Goal: Contribute content

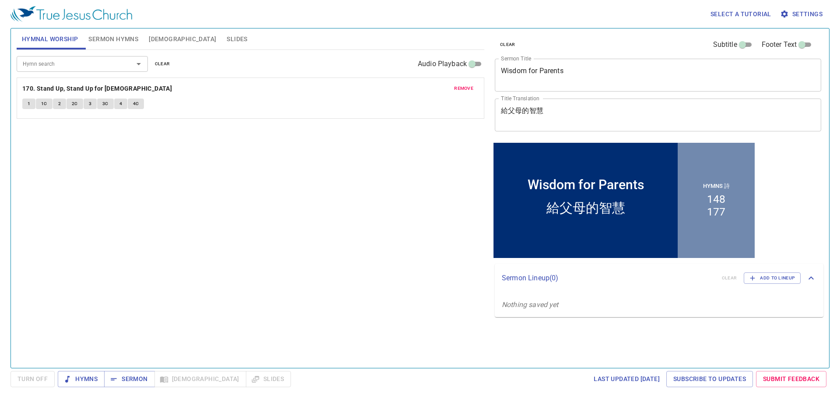
click at [121, 36] on span "Sermon Hymns" at bounding box center [113, 39] width 50 height 11
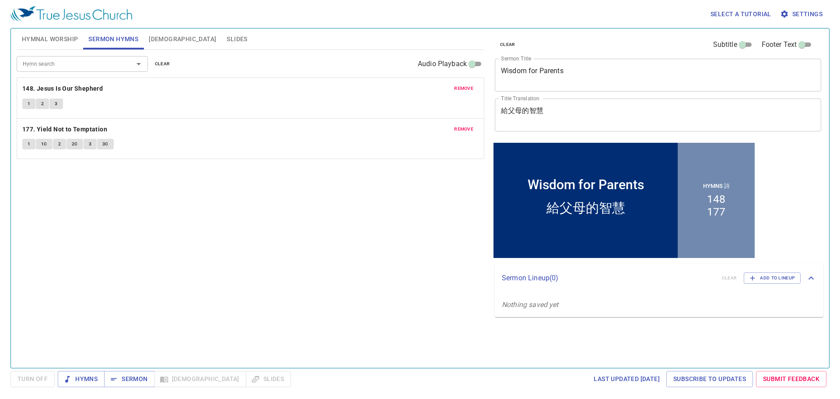
click at [471, 90] on span "remove" at bounding box center [463, 88] width 19 height 8
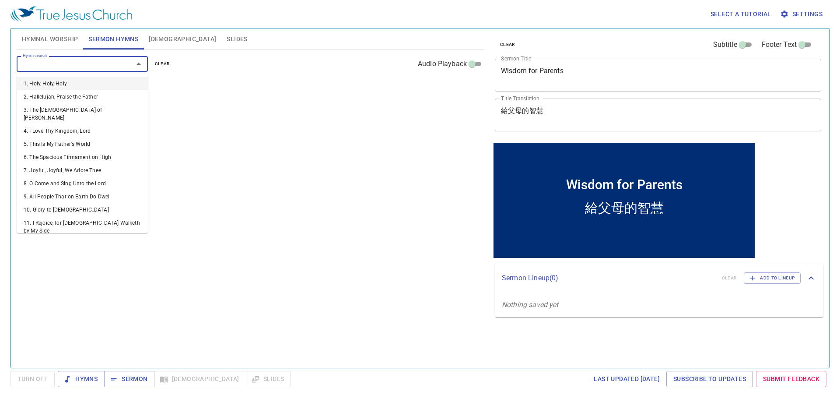
click at [116, 69] on input "Hymn search" at bounding box center [69, 64] width 100 height 10
type input "53"
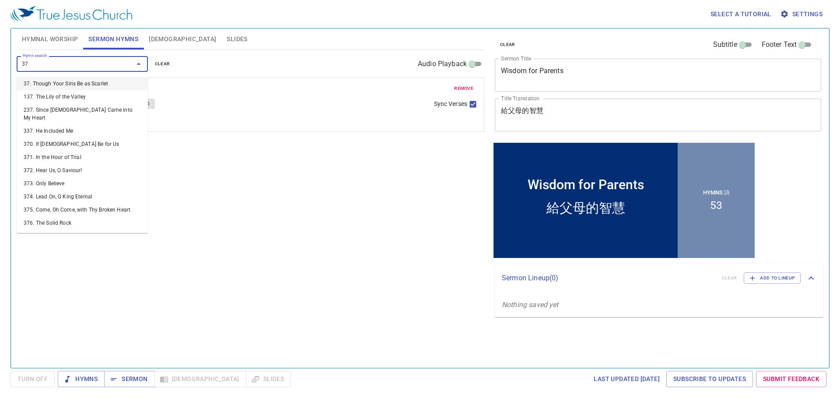
type input "373"
type input "378"
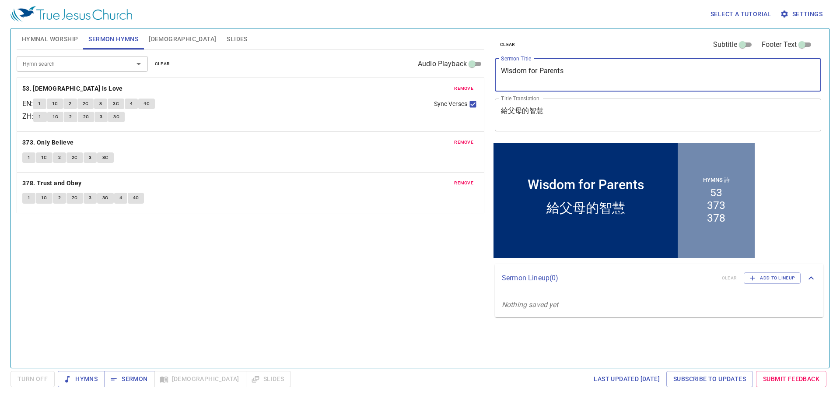
drag, startPoint x: 537, startPoint y: 68, endPoint x: 492, endPoint y: 60, distance: 46.2
click at [492, 60] on div "clear Subtitle Footer Text Sermon Title Wisdom for Parents x Sermon Title Title…" at bounding box center [657, 84] width 332 height 112
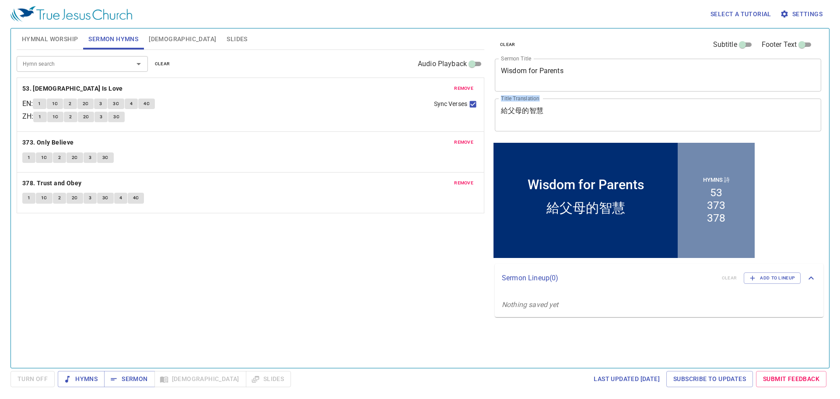
drag, startPoint x: 547, startPoint y: 104, endPoint x: 512, endPoint y: 107, distance: 35.5
click at [504, 107] on div "給父母的智慧 x Title Translation" at bounding box center [658, 114] width 326 height 33
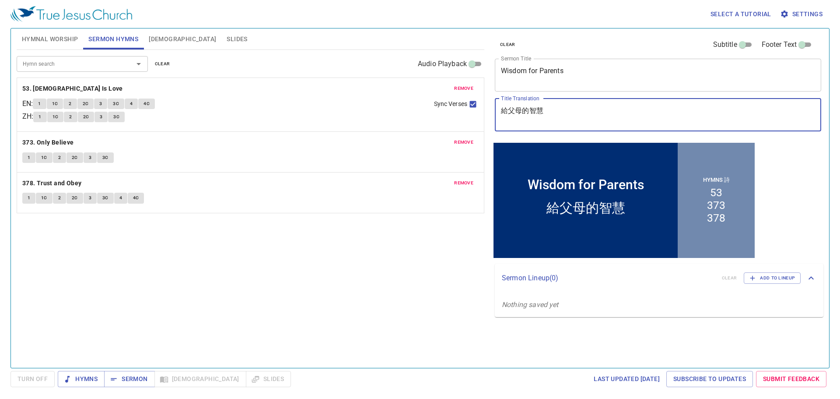
click at [536, 112] on textarea "給父母的智慧" at bounding box center [658, 114] width 314 height 17
paste textarea "讓苦難成為[DEMOGRAPHIC_DATA]的祝福"
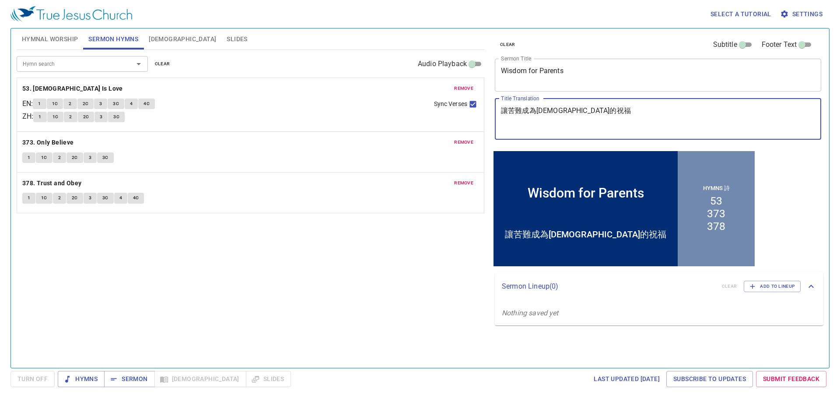
click at [550, 112] on textarea "讓苦難成為[DEMOGRAPHIC_DATA]的祝福" at bounding box center [658, 118] width 314 height 25
click at [502, 128] on textarea "讓苦難成為[DEMOGRAPHIC_DATA]的祝福" at bounding box center [658, 118] width 314 height 25
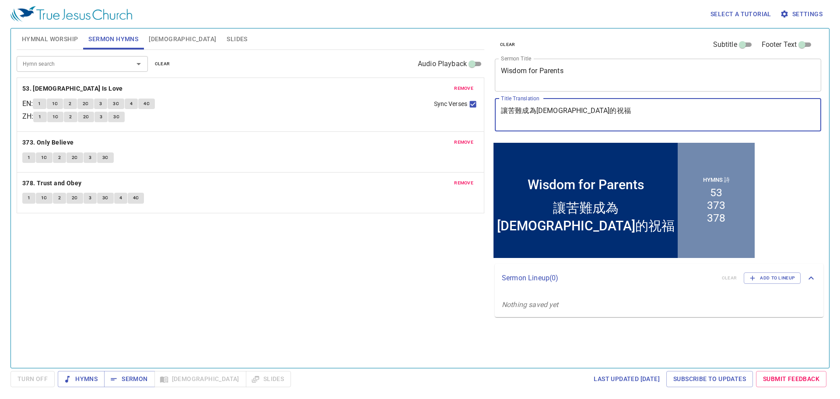
type textarea "讓苦難成為[DEMOGRAPHIC_DATA]的祝福"
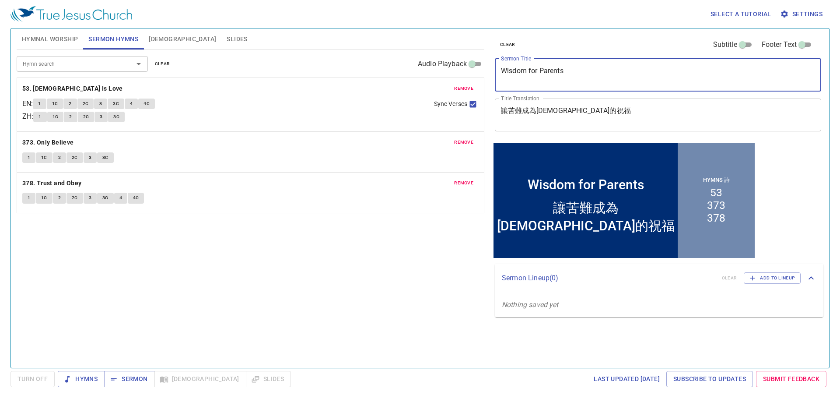
drag, startPoint x: 550, startPoint y: 67, endPoint x: 498, endPoint y: 56, distance: 53.2
click at [498, 56] on div "clear Subtitle Footer Text Sermon Title Wisdom for Parents x Sermon Title Title…" at bounding box center [657, 84] width 332 height 112
paste textarea "May Suffering be Transformed Into [DEMOGRAPHIC_DATA]’s Blessing"
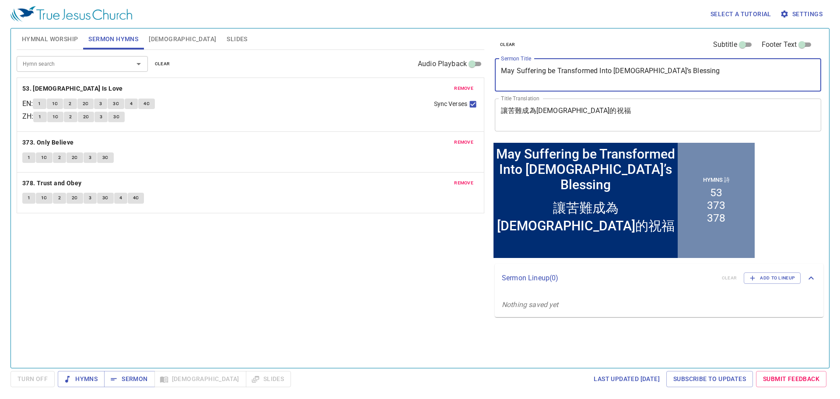
type textarea "May Suffering be Transformed Into [DEMOGRAPHIC_DATA]’s Blessing"
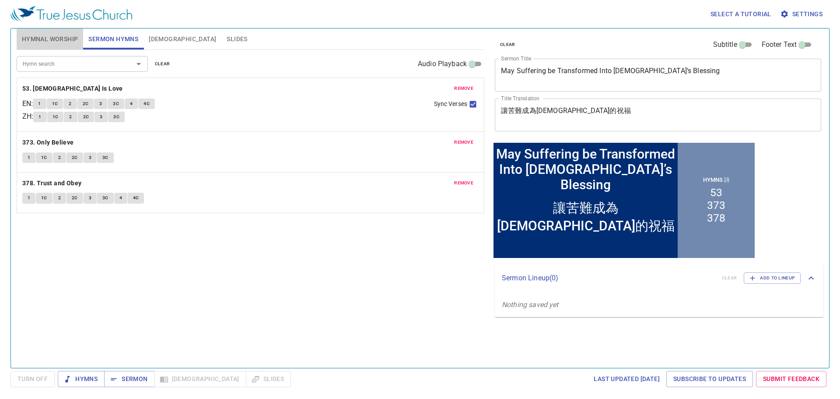
click at [58, 39] on span "Hymnal Worship" at bounding box center [50, 39] width 56 height 11
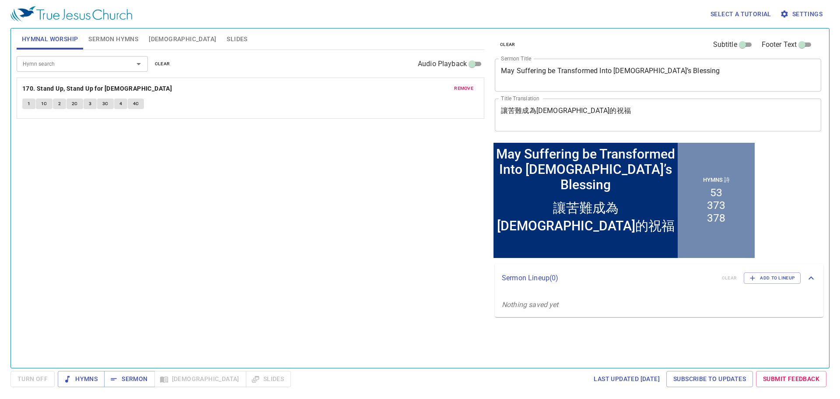
click at [470, 86] on span "remove" at bounding box center [463, 88] width 19 height 8
click at [85, 66] on input "Hymn search" at bounding box center [69, 64] width 100 height 10
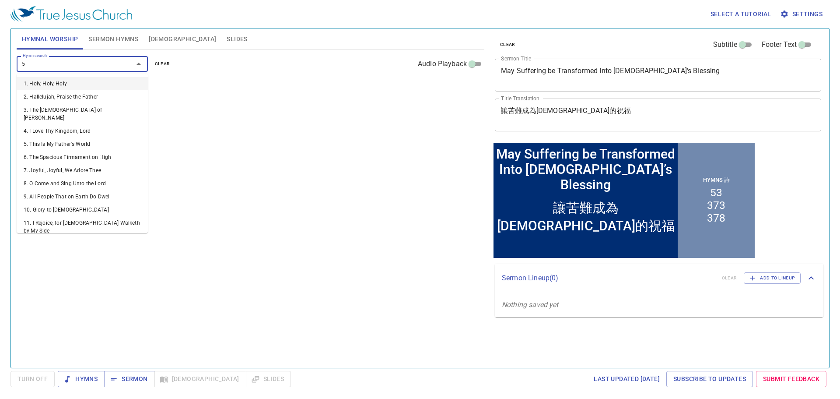
type input "53"
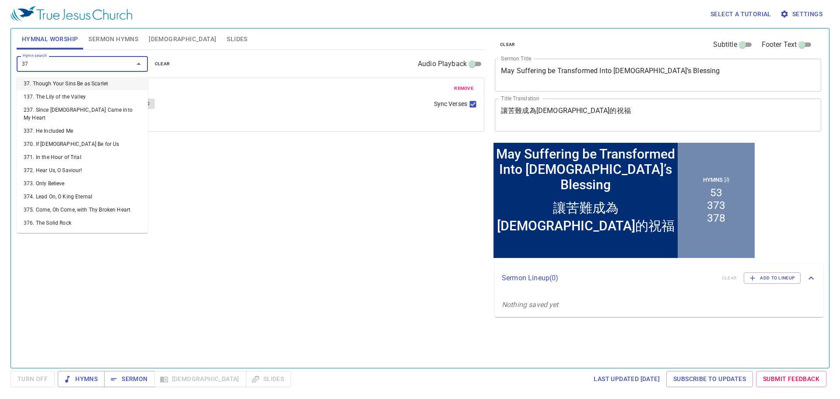
type input "373"
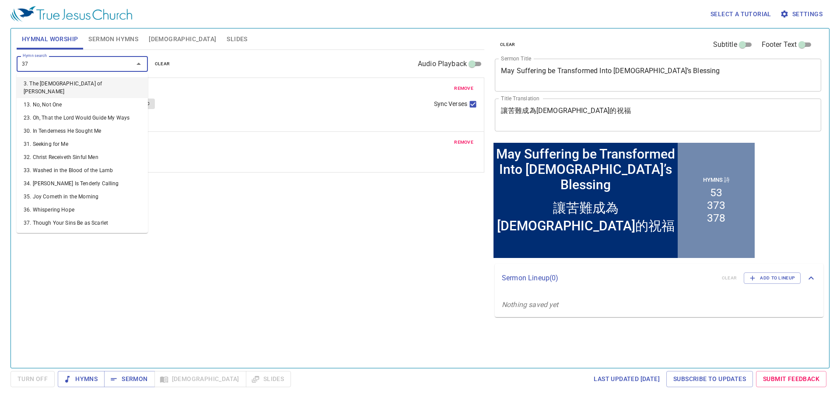
type input "378"
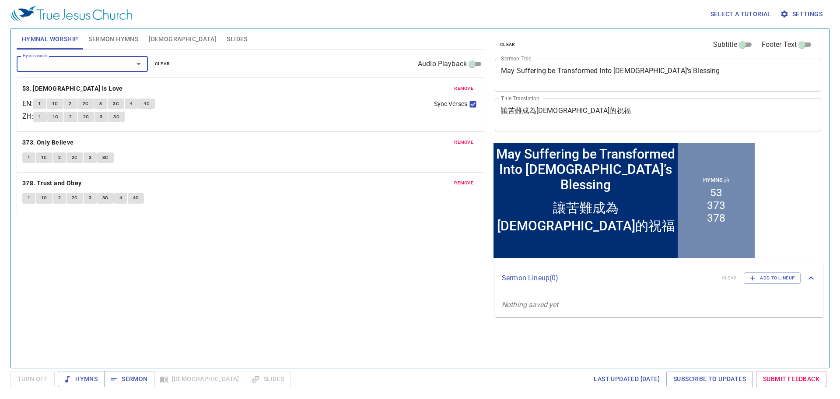
click at [121, 38] on span "Sermon Hymns" at bounding box center [113, 39] width 50 height 11
click at [463, 91] on span "remove" at bounding box center [463, 88] width 19 height 8
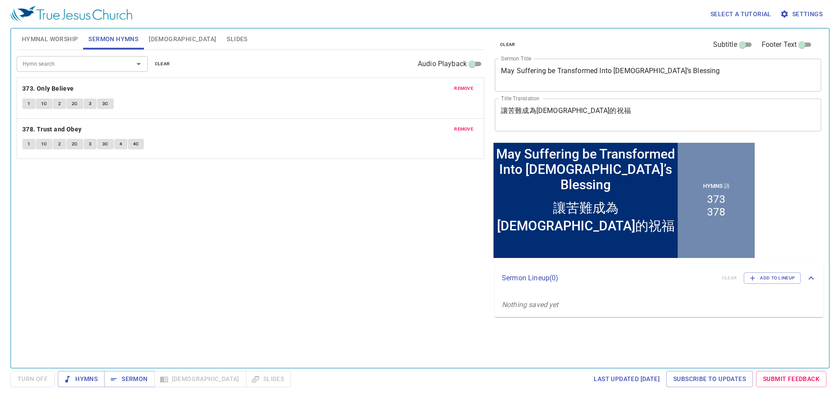
click at [463, 91] on span "remove" at bounding box center [463, 88] width 19 height 8
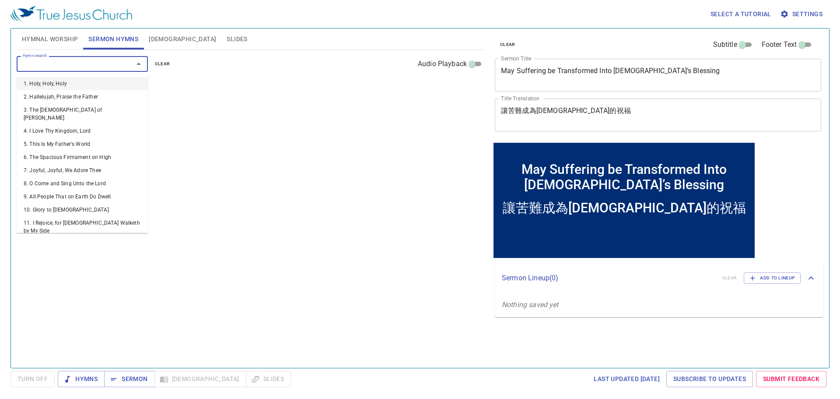
click at [65, 62] on input "Hymn search" at bounding box center [69, 64] width 100 height 10
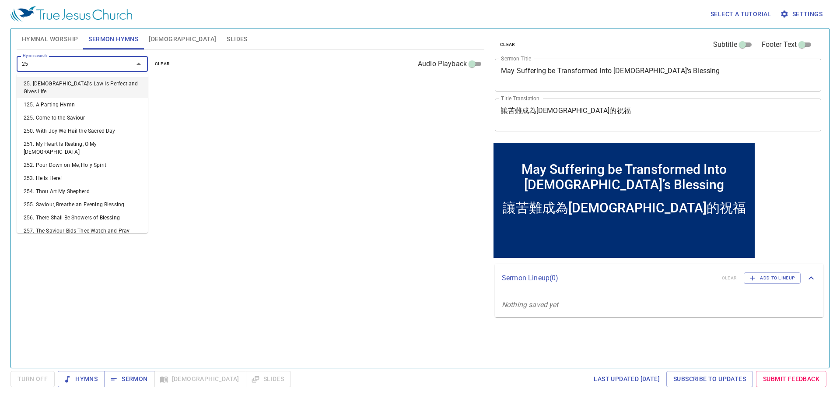
type input "2"
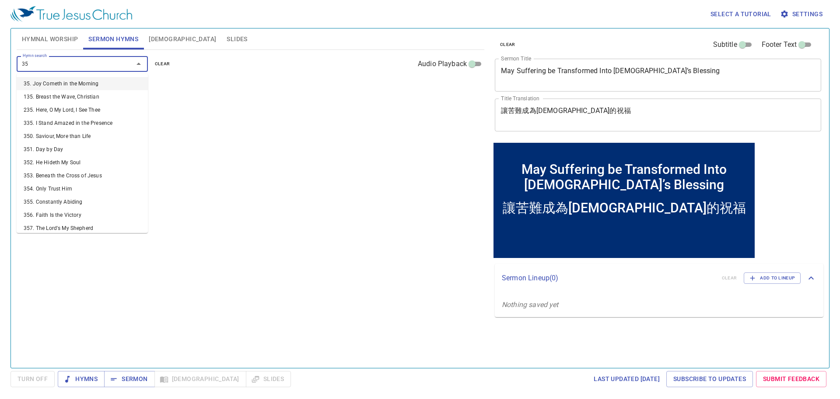
type input "352"
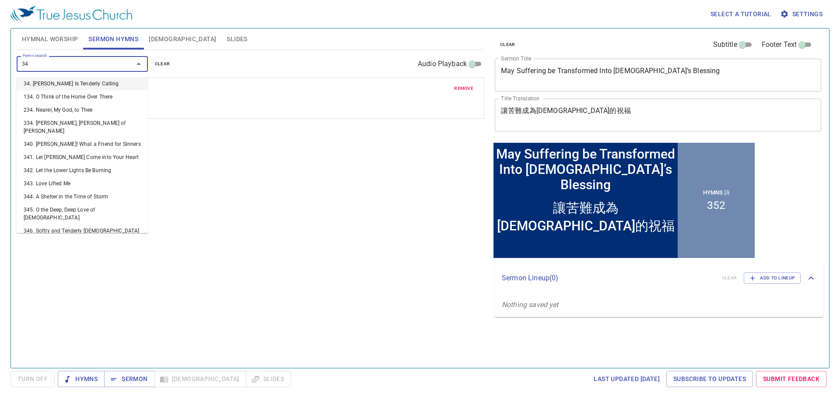
type input "3"
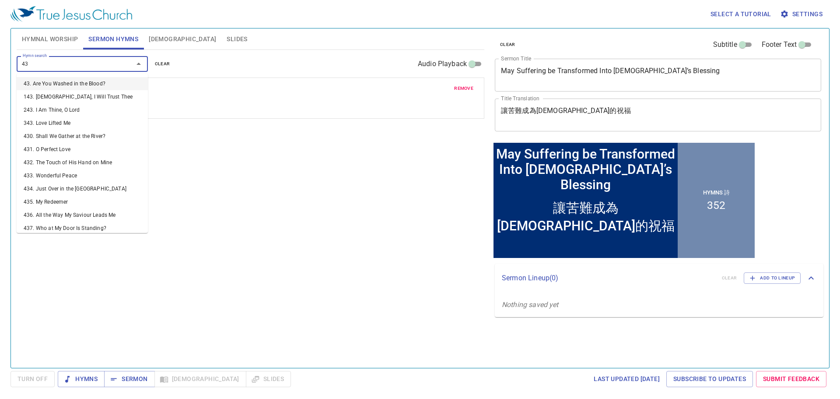
type input "432"
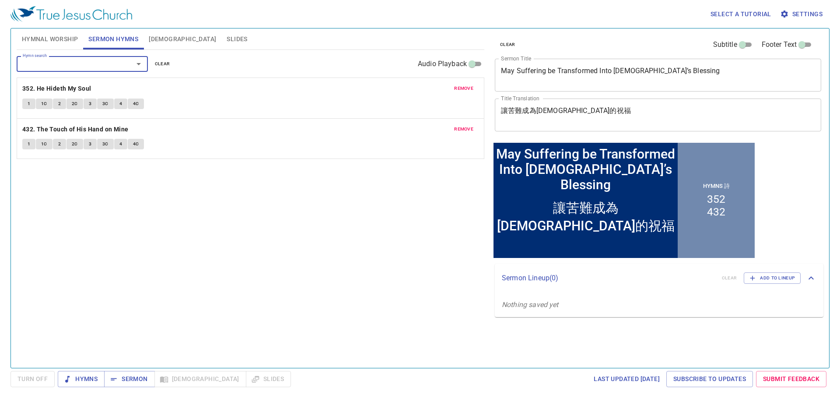
click at [234, 262] on div "Hymn search Hymn search clear Audio Playback remove 352. He Hideth My Soul 1 1C…" at bounding box center [251, 205] width 468 height 310
click at [43, 42] on span "Hymnal Worship" at bounding box center [50, 39] width 56 height 11
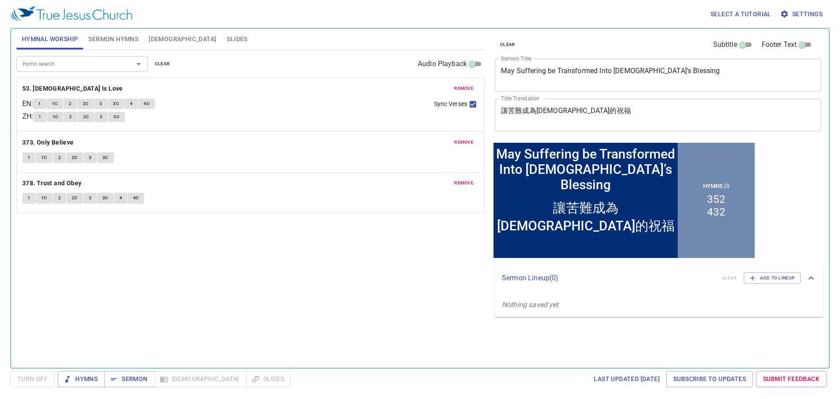
click at [98, 35] on span "Sermon Hymns" at bounding box center [113, 39] width 50 height 11
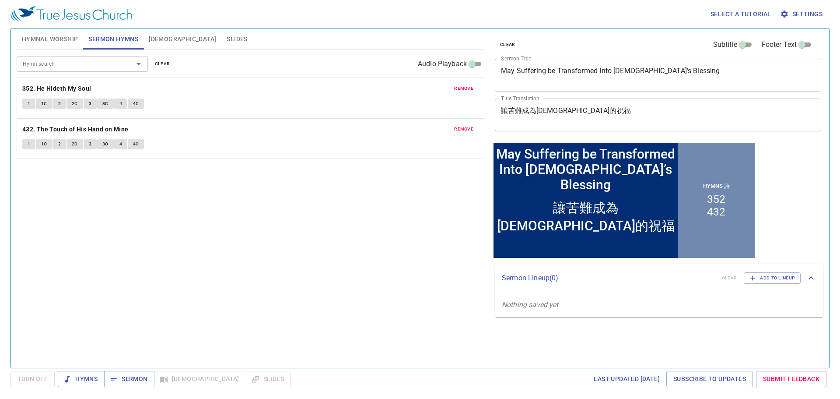
click at [48, 38] on span "Hymnal Worship" at bounding box center [50, 39] width 56 height 11
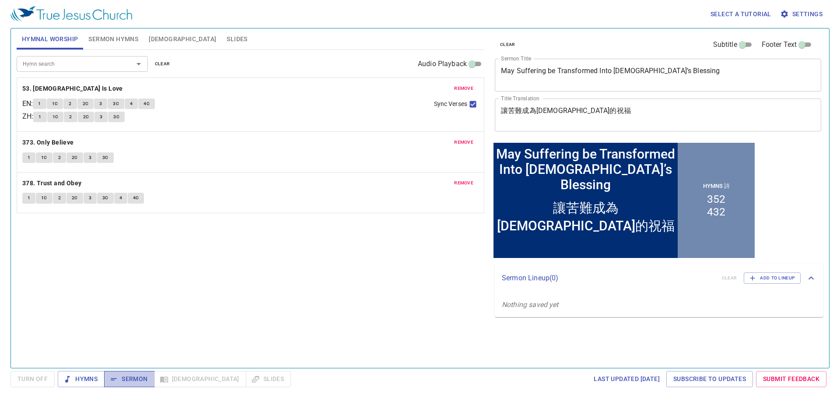
click at [142, 374] on span "Sermon" at bounding box center [129, 378] width 36 height 11
click at [91, 382] on span "Hymns" at bounding box center [81, 378] width 33 height 11
click at [221, 33] on button "Slides" at bounding box center [236, 38] width 31 height 21
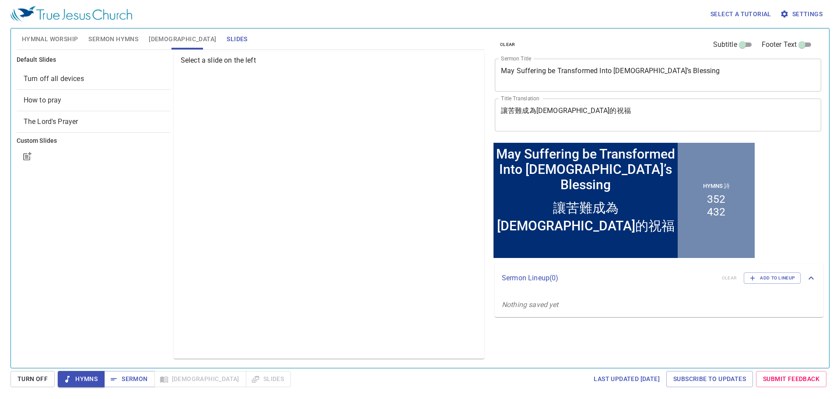
click at [126, 103] on span "How to pray" at bounding box center [94, 100] width 140 height 11
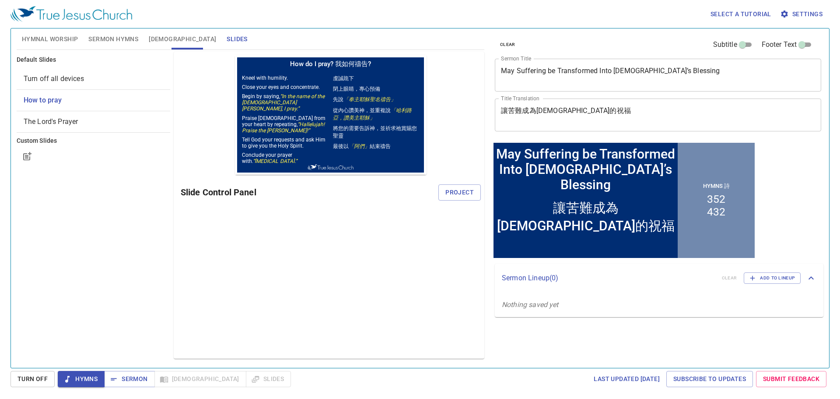
click at [463, 201] on div "Slide Control Panel Project" at bounding box center [331, 192] width 300 height 21
click at [459, 195] on span "Project" at bounding box center [459, 192] width 28 height 11
click at [68, 95] on span "How to pray" at bounding box center [94, 100] width 140 height 11
click at [82, 378] on span "Hymns" at bounding box center [81, 378] width 33 height 11
click at [253, 382] on span "Slides" at bounding box center [268, 378] width 31 height 11
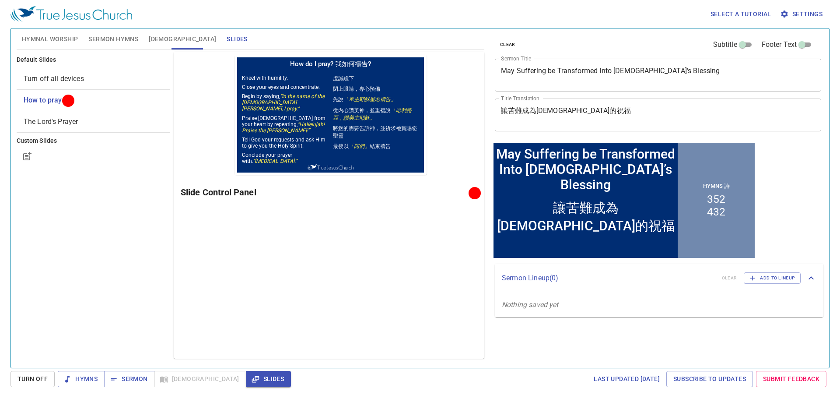
click at [73, 42] on span "Hymnal Worship" at bounding box center [50, 39] width 56 height 11
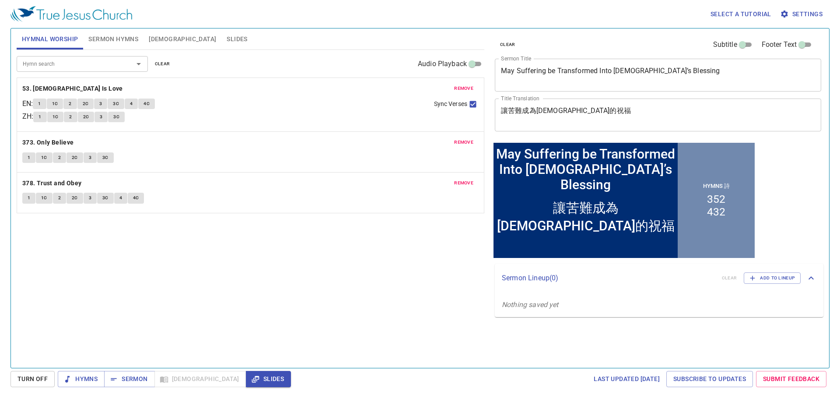
click at [227, 43] on span "Slides" at bounding box center [237, 39] width 21 height 11
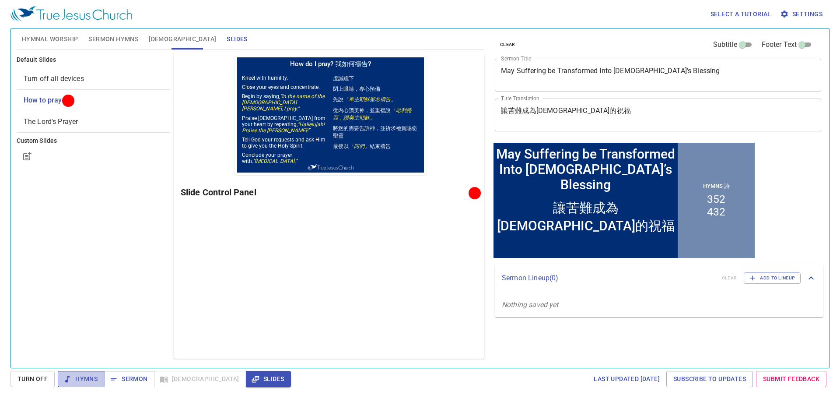
click at [91, 375] on span "Hymns" at bounding box center [81, 378] width 33 height 11
click at [51, 41] on span "Hymnal Worship" at bounding box center [50, 39] width 56 height 11
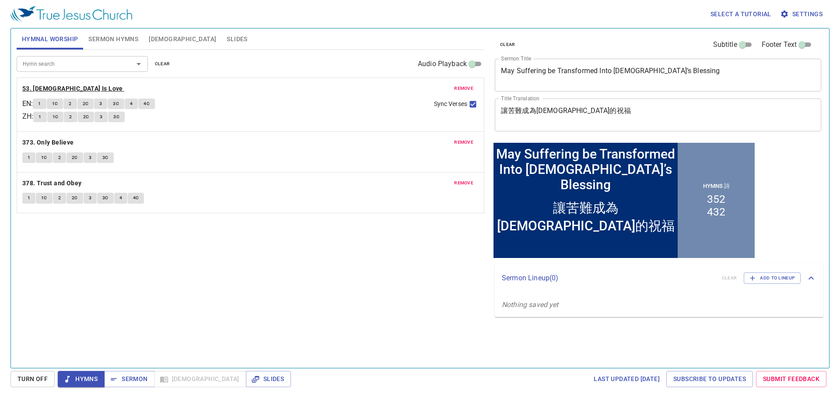
click at [46, 89] on b "53. [DEMOGRAPHIC_DATA] Is Love" at bounding box center [72, 88] width 101 height 11
click at [461, 87] on span "remove" at bounding box center [463, 88] width 19 height 8
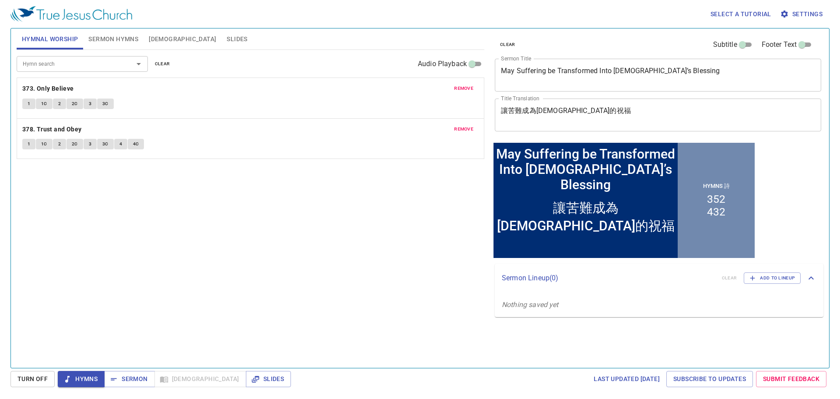
click at [66, 61] on input "Hymn search" at bounding box center [69, 64] width 100 height 10
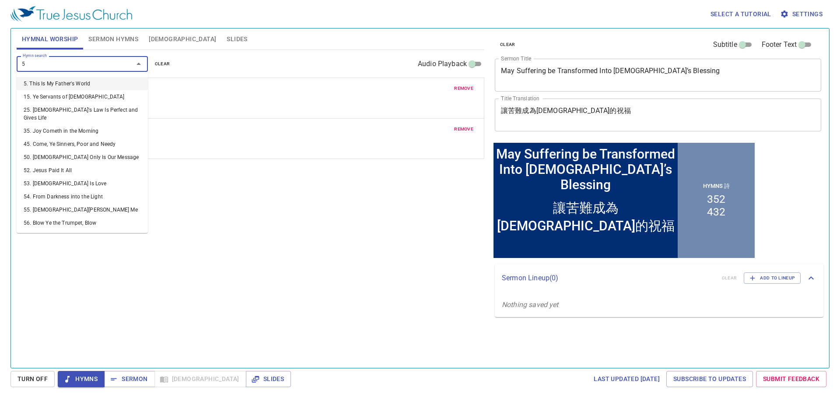
type input "59"
